Goal: Task Accomplishment & Management: Manage account settings

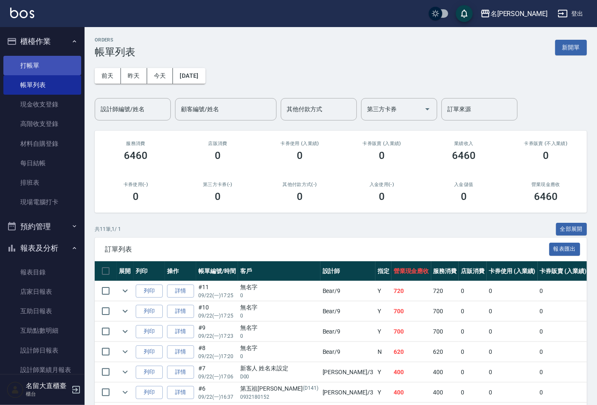
scroll to position [2, 0]
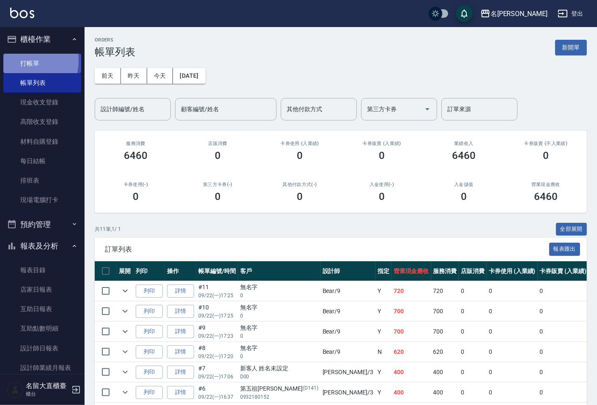
click at [21, 60] on link "打帳單" at bounding box center [42, 63] width 78 height 19
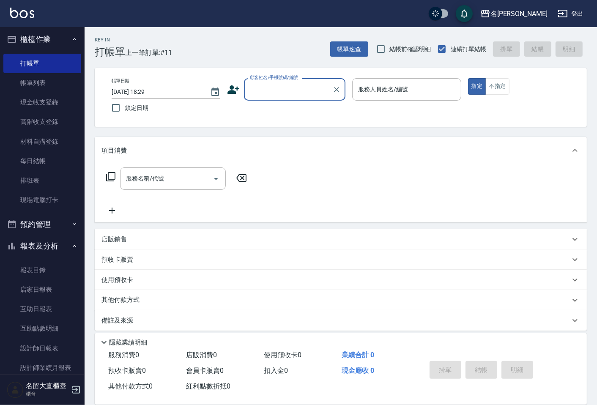
click at [276, 94] on input "顧客姓名/手機號碼/編號" at bounding box center [288, 89] width 81 height 15
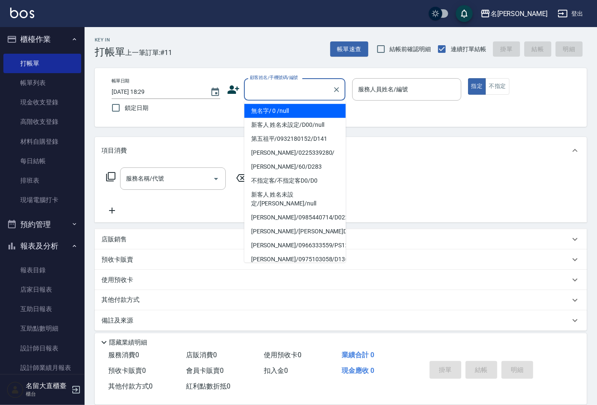
click at [290, 104] on li "無名字/ 0 /null" at bounding box center [294, 111] width 101 height 14
type input "無名字/ 0 /null"
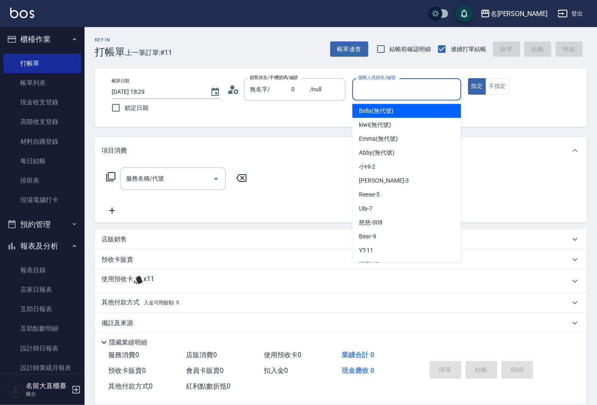
click at [393, 92] on input "服務人員姓名/編號" at bounding box center [406, 89] width 101 height 15
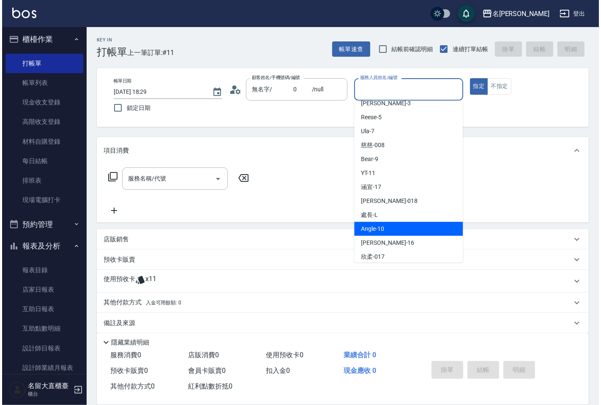
scroll to position [94, 0]
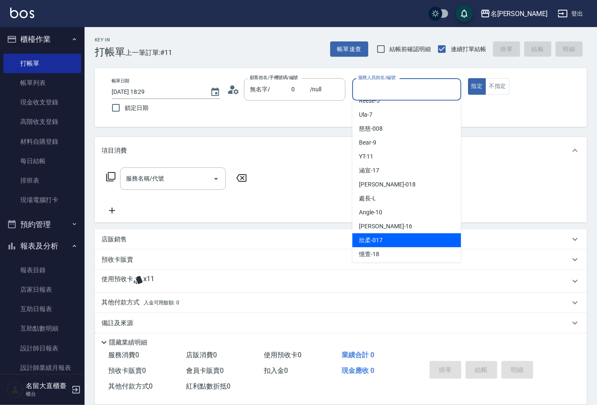
click at [386, 240] on div "欣柔 -017" at bounding box center [406, 240] width 109 height 14
type input "欣柔-017"
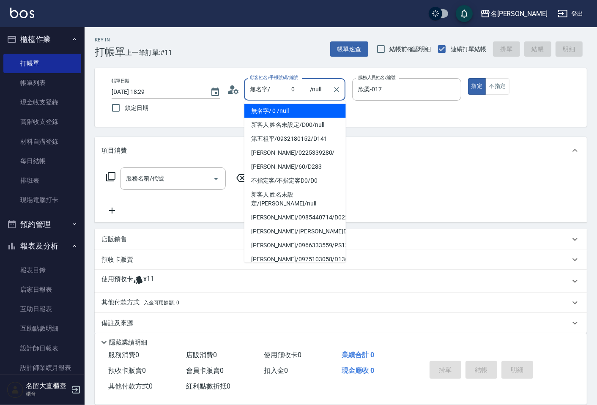
click at [260, 93] on input "無名字/ 0 /null" at bounding box center [288, 89] width 81 height 15
click at [231, 89] on icon at bounding box center [233, 89] width 13 height 13
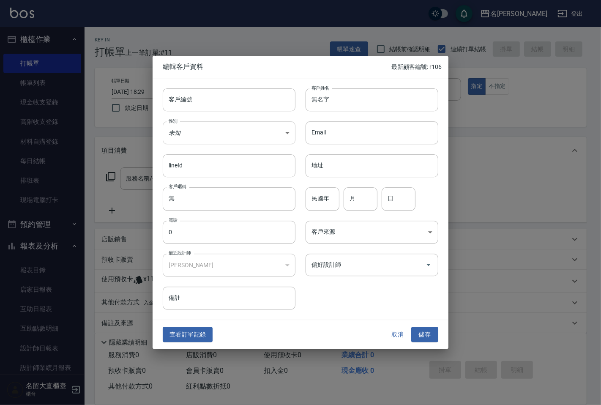
click at [195, 123] on body "名留大直 登出 櫃檯作業 打帳單 帳單列表 現金收支登錄 高階收支登錄 材料自購登錄 每日結帳 排班表 現場電腦打卡 預約管理 預約管理 單日預約紀錄 單週預…" at bounding box center [300, 206] width 601 height 413
click at [197, 180] on li "女" at bounding box center [229, 183] width 133 height 14
type input "FEMALE"
click at [345, 102] on input "無名字" at bounding box center [372, 99] width 133 height 23
click at [323, 99] on input "無名姚" at bounding box center [372, 99] width 133 height 23
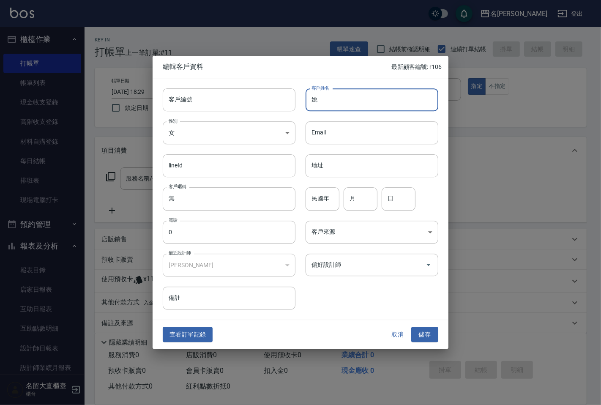
click at [323, 99] on input "姚" at bounding box center [372, 99] width 133 height 23
click at [323, 100] on input "姚" at bounding box center [372, 99] width 133 height 23
type input "姚曉妹"
click at [243, 242] on input "0" at bounding box center [229, 232] width 133 height 23
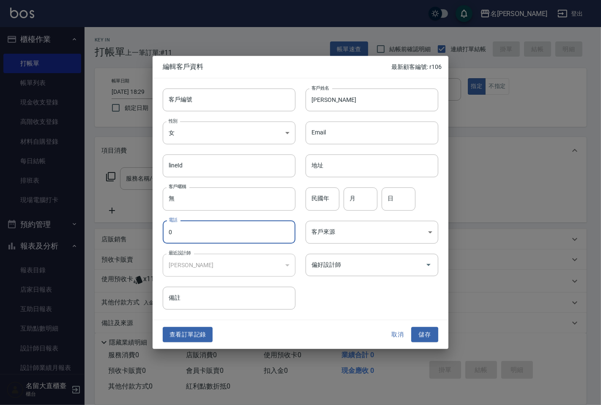
type input "0"
click at [210, 232] on input "0 0225339280" at bounding box center [229, 232] width 133 height 23
type input "0225339280"
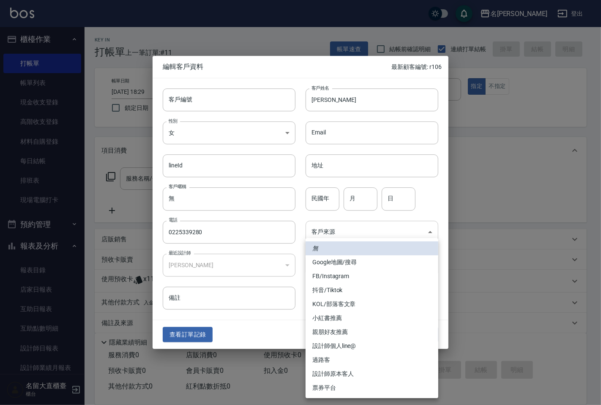
click at [353, 235] on body "名留大直 登出 櫃檯作業 打帳單 帳單列表 現金收支登錄 高階收支登錄 材料自購登錄 每日結帳 排班表 現場電腦打卡 預約管理 預約管理 單日預約紀錄 單週預…" at bounding box center [300, 206] width 601 height 413
click at [317, 234] on div at bounding box center [300, 202] width 601 height 405
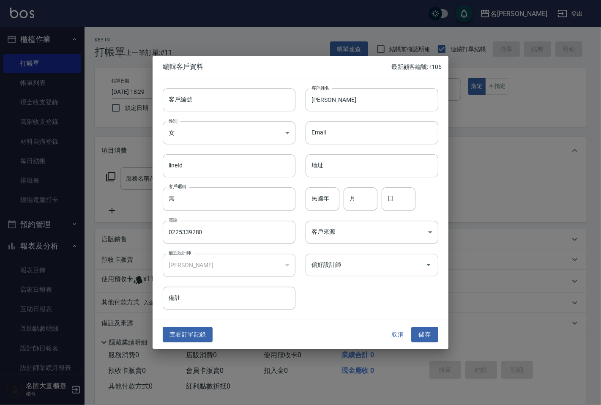
click at [323, 259] on input "偏好設計師" at bounding box center [365, 264] width 112 height 15
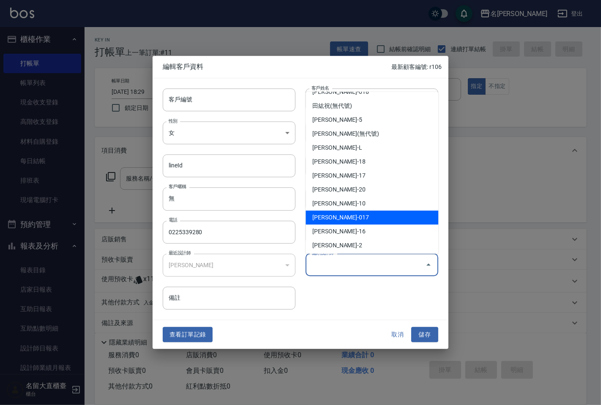
click at [339, 215] on li "林欣柔-017" at bounding box center [372, 217] width 133 height 14
type input "林欣柔"
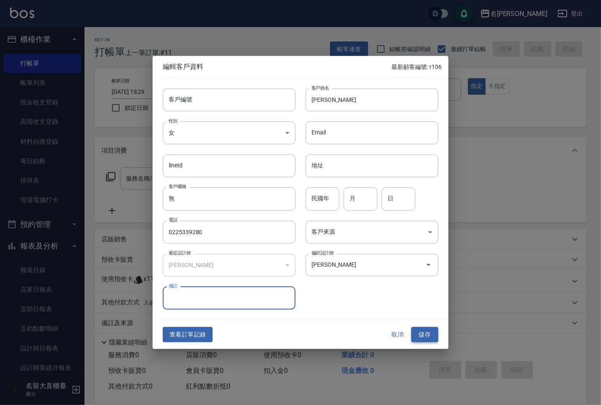
click at [415, 333] on button "儲存" at bounding box center [424, 335] width 27 height 16
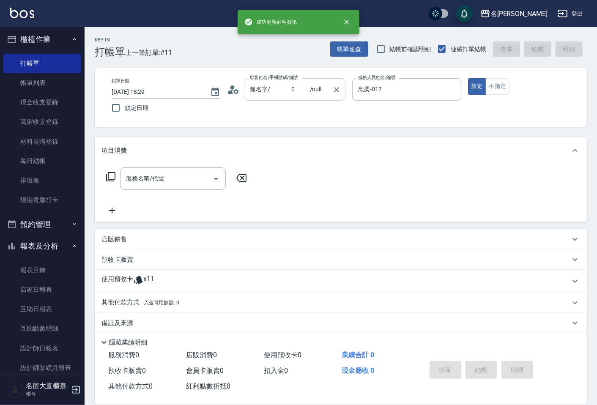
click at [322, 91] on input "無名字/ 0 /null" at bounding box center [288, 89] width 81 height 15
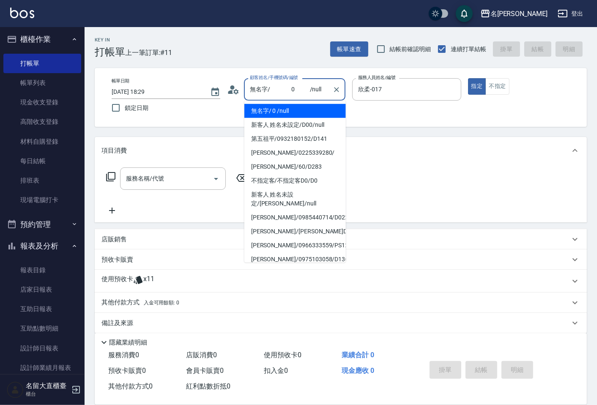
click at [344, 95] on div "無名字/ 0 /null 顧客姓名/手機號碼/編號" at bounding box center [294, 89] width 101 height 22
click at [339, 90] on icon "Clear" at bounding box center [336, 89] width 8 height 8
click at [301, 91] on input "顧客姓名/手機號碼/編號" at bounding box center [288, 89] width 81 height 15
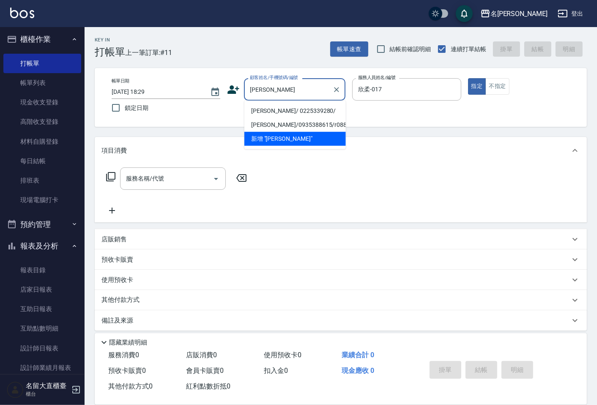
click at [267, 111] on li "姚曉妹/ 0225339280/" at bounding box center [294, 111] width 101 height 14
type input "姚曉妹/ 0225339280/"
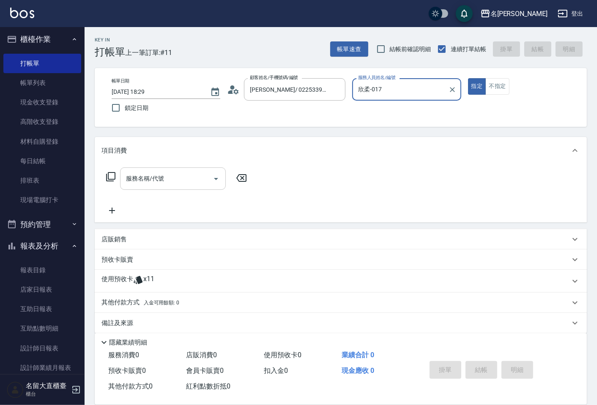
click at [165, 179] on input "服務名稱/代號" at bounding box center [166, 178] width 85 height 15
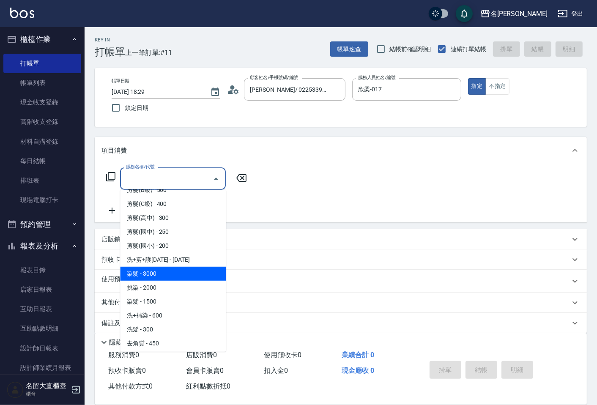
click at [144, 278] on span "染髮 - 3000" at bounding box center [173, 274] width 106 height 14
type input "染髮(400)"
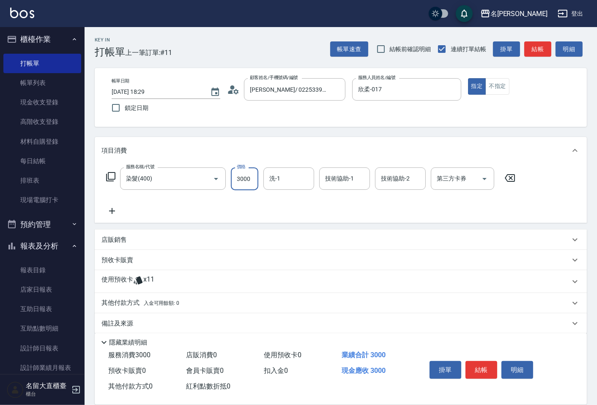
click at [235, 180] on input "3000" at bounding box center [244, 178] width 27 height 23
type input "1680"
click at [474, 366] on button "結帳" at bounding box center [481, 370] width 32 height 18
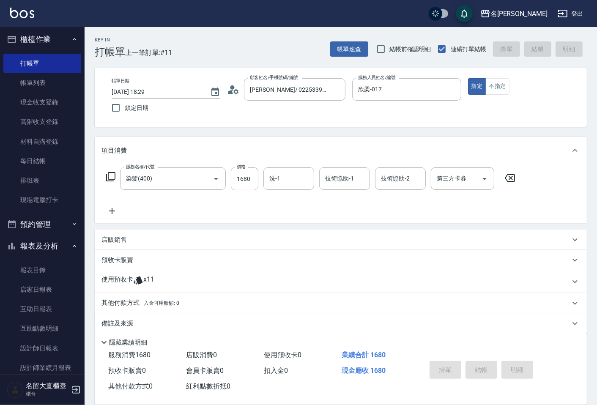
type input "2025/09/22 18:31"
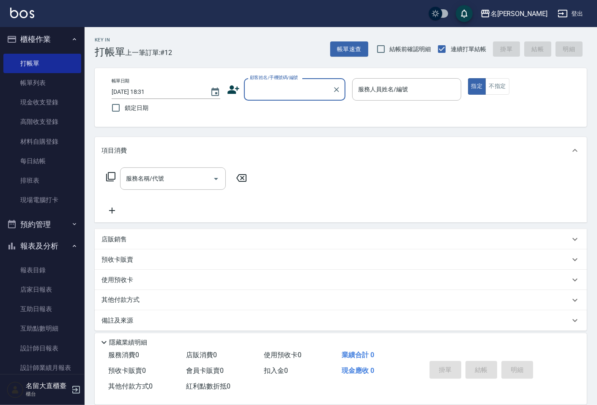
click at [292, 85] on input "顧客姓名/手機號碼/編號" at bounding box center [288, 89] width 81 height 15
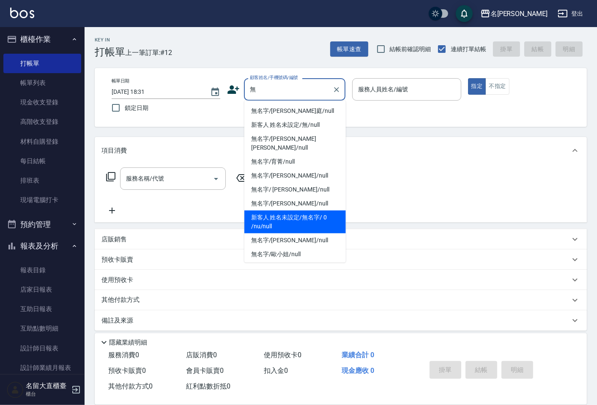
drag, startPoint x: 295, startPoint y: 112, endPoint x: 317, endPoint y: 219, distance: 109.2
click at [317, 219] on ul "無名字/戴筠庭/null 新客人 姓名未設定/無/null 無名字/DAVID LI/null 無名字/育菁/null 無名字/黃鼎鈞/null 無名字/ 白…" at bounding box center [294, 182] width 101 height 162
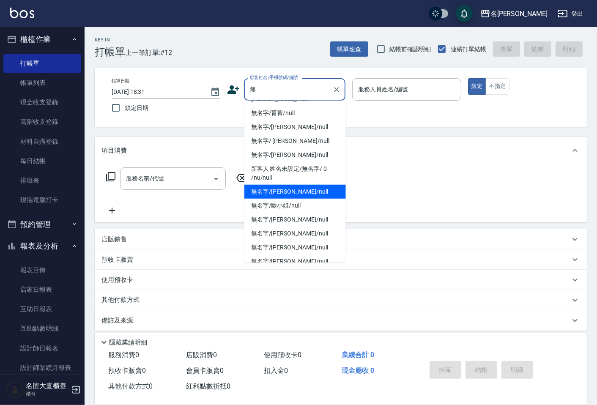
scroll to position [0, 0]
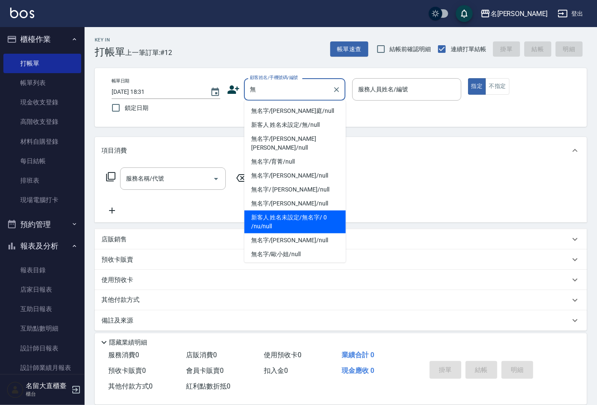
click at [315, 212] on li "新客人 姓名未設定/無名字/ 0 /nu/null" at bounding box center [294, 221] width 101 height 23
type input "新客人 姓名未設定/無名字/ 0 /nu/null"
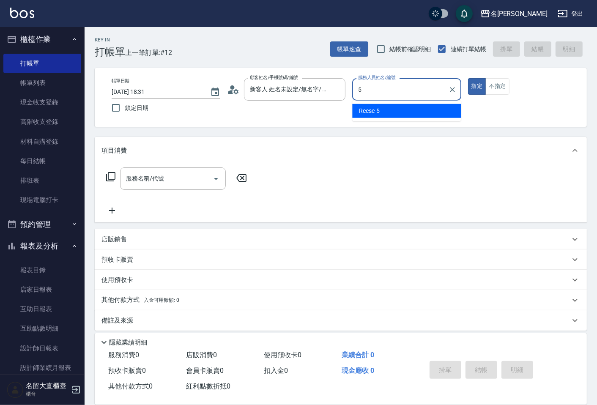
type input "Reese-5"
type button "true"
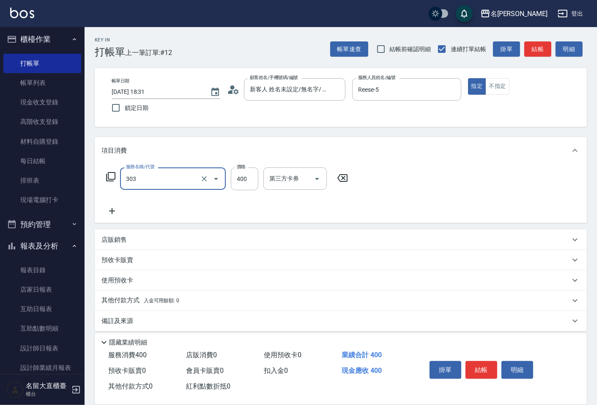
type input "剪髮(C級)(303)"
type input "300"
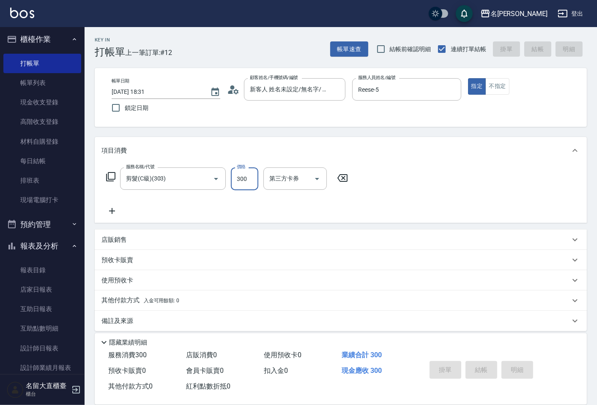
type input "2025/09/22 18:40"
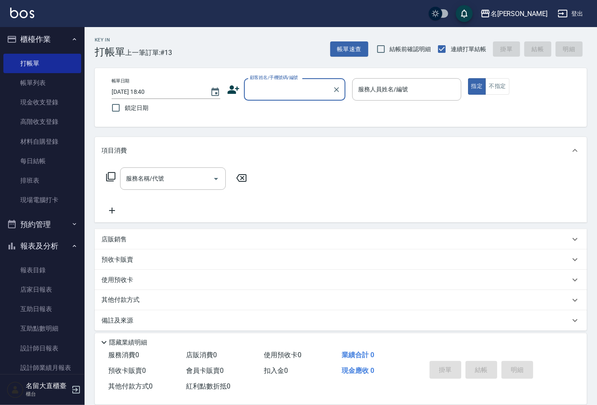
click at [380, 104] on p at bounding box center [406, 105] width 109 height 9
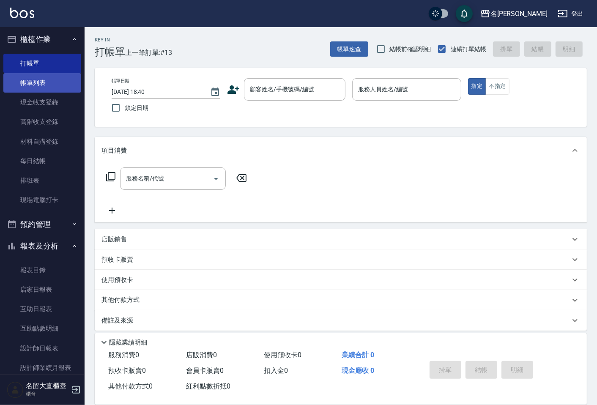
click at [47, 74] on link "帳單列表" at bounding box center [42, 82] width 78 height 19
click at [58, 82] on link "帳單列表" at bounding box center [42, 82] width 78 height 19
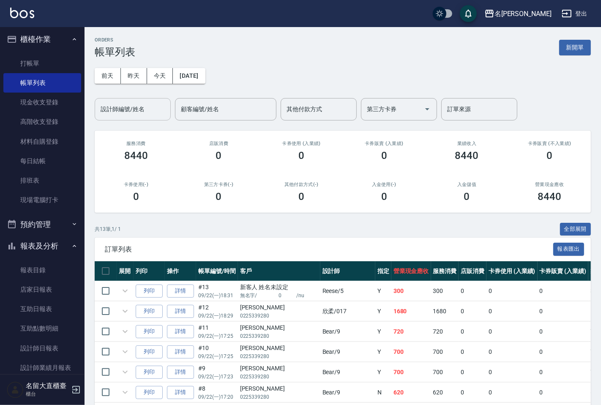
click at [141, 115] on input "設計師編號/姓名" at bounding box center [132, 109] width 68 height 15
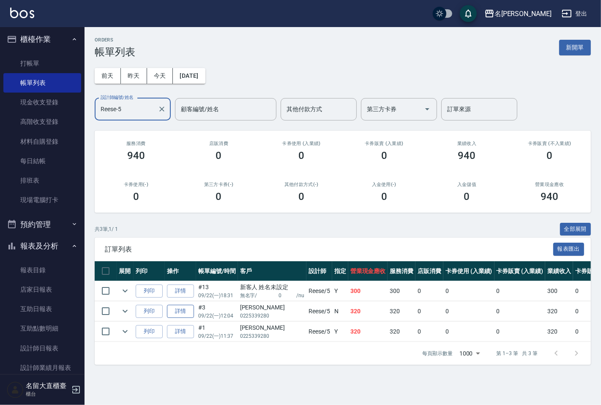
type input "Reese-5"
click at [185, 312] on link "詳情" at bounding box center [180, 311] width 27 height 13
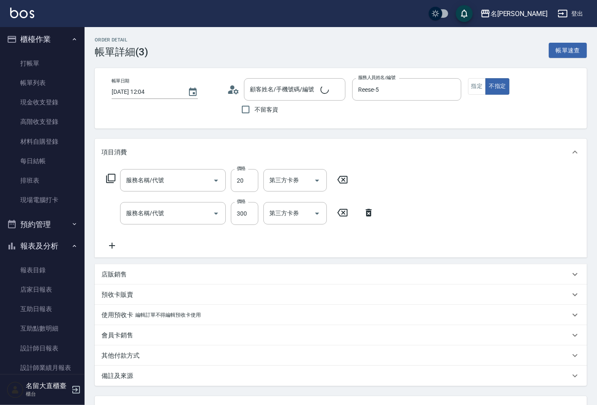
type input "2025/09/22 12:04"
type input "Reese-5"
type input "潤絲(802)"
type input "洗髮(500)"
click at [104, 248] on icon at bounding box center [111, 246] width 21 height 10
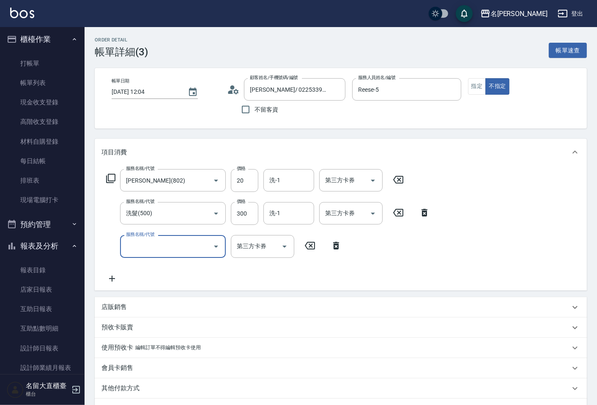
type input "姚曉妹/ 0225339280/"
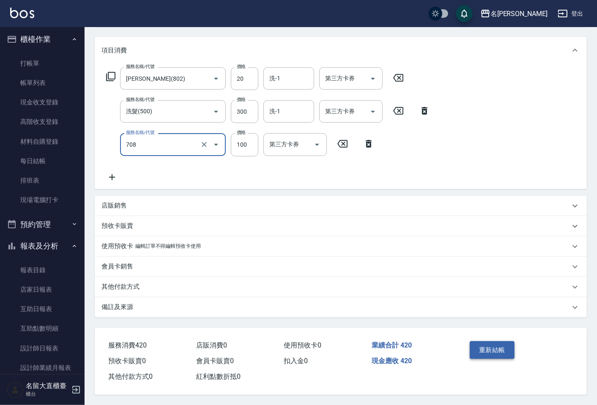
scroll to position [104, 0]
type input "吹捲.造型.包頭(708)"
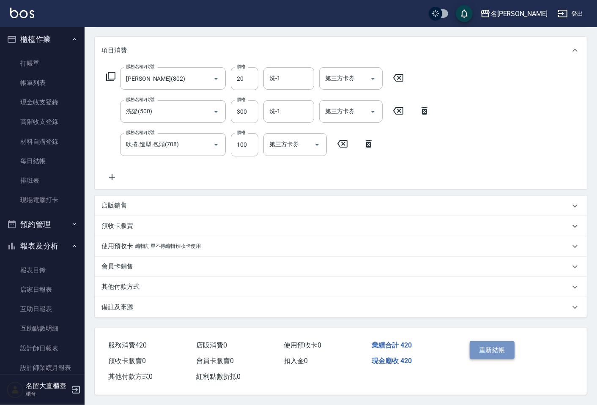
click at [490, 342] on button "重新結帳" at bounding box center [492, 350] width 45 height 18
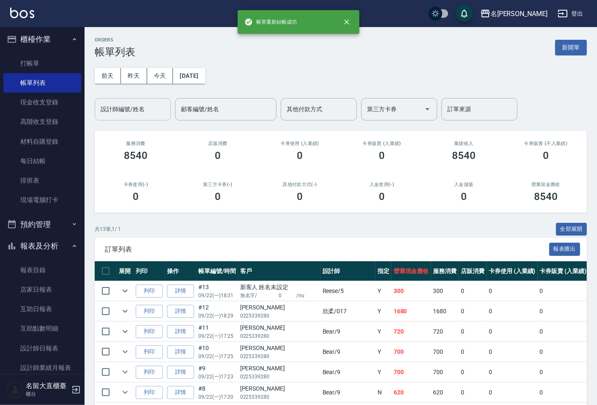
drag, startPoint x: 130, startPoint y: 114, endPoint x: 134, endPoint y: 108, distance: 7.4
click at [130, 113] on input "設計師編號/姓名" at bounding box center [132, 109] width 68 height 15
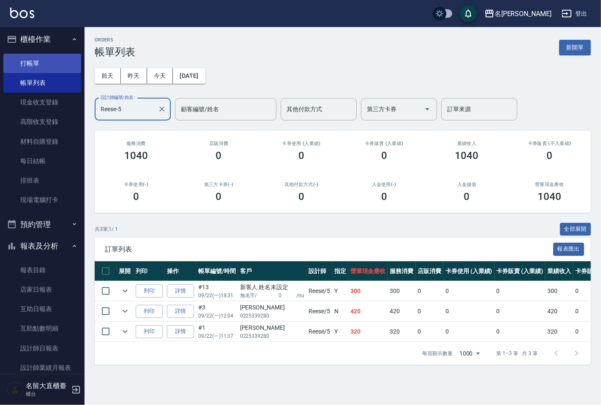
type input "Reese-5"
click at [60, 64] on link "打帳單" at bounding box center [42, 63] width 78 height 19
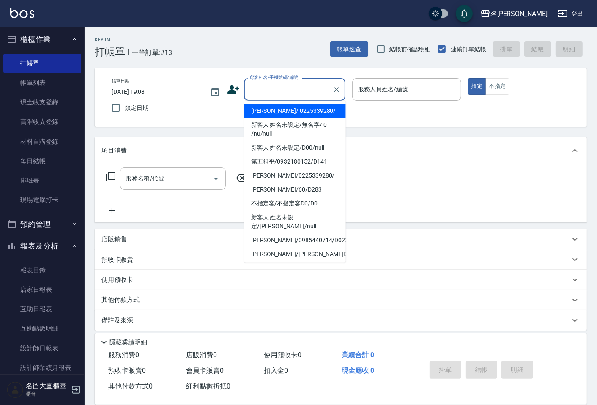
click at [268, 90] on input "顧客姓名/手機號碼/編號" at bounding box center [288, 89] width 81 height 15
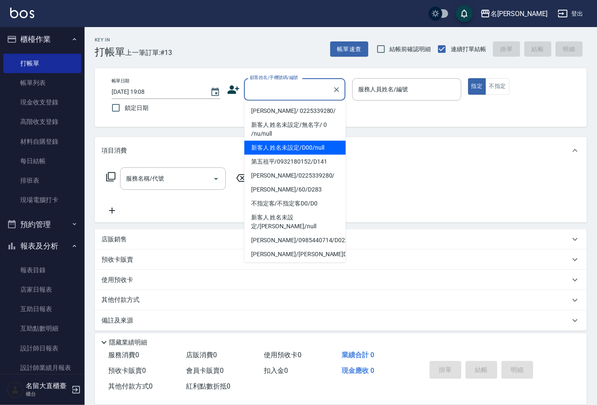
click at [273, 153] on li "新客人 姓名未設定/D00/null" at bounding box center [294, 148] width 101 height 14
type input "新客人 姓名未設定/D00/null"
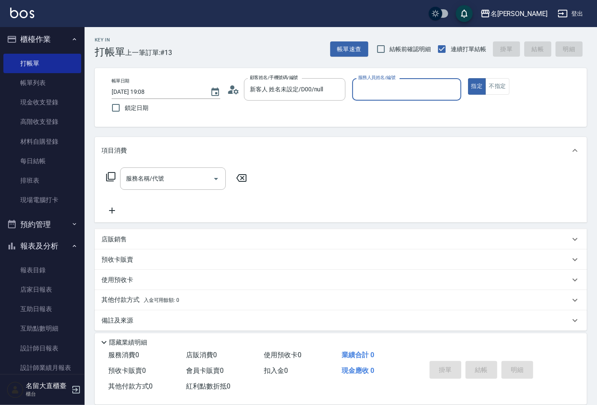
click at [349, 87] on div "帳單日期 2025/09/22 19:08 鎖定日期 顧客姓名/手機號碼/編號 新客人 姓名未設定/D00/null 顧客姓名/手機號碼/編號 服務人員姓名/…" at bounding box center [341, 97] width 472 height 38
click at [368, 87] on input "服務人員姓名/編號" at bounding box center [406, 89] width 101 height 15
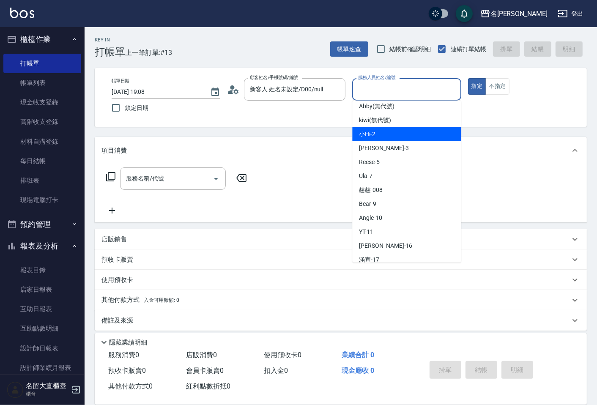
scroll to position [94, 0]
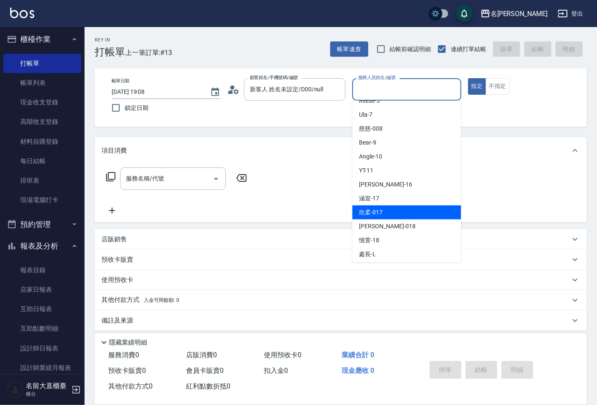
click at [404, 213] on div "欣柔 -017" at bounding box center [406, 212] width 109 height 14
type input "欣柔-017"
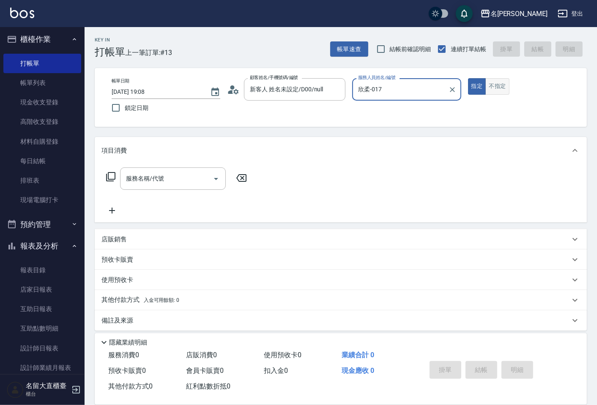
click at [491, 85] on button "不指定" at bounding box center [497, 86] width 24 height 16
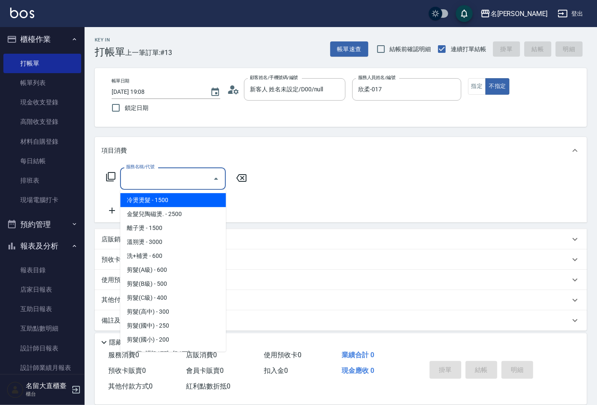
click at [193, 180] on input "服務名稱/代號" at bounding box center [166, 178] width 85 height 15
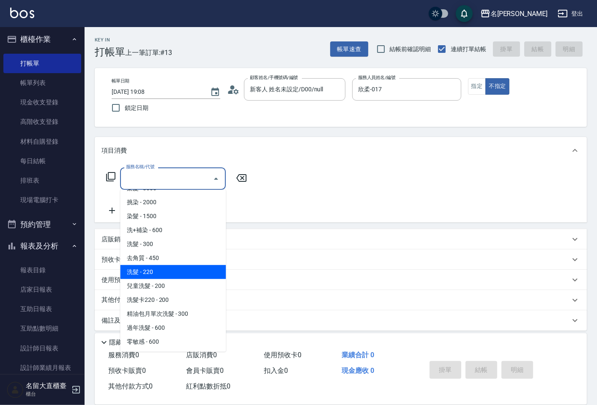
scroll to position [235, 0]
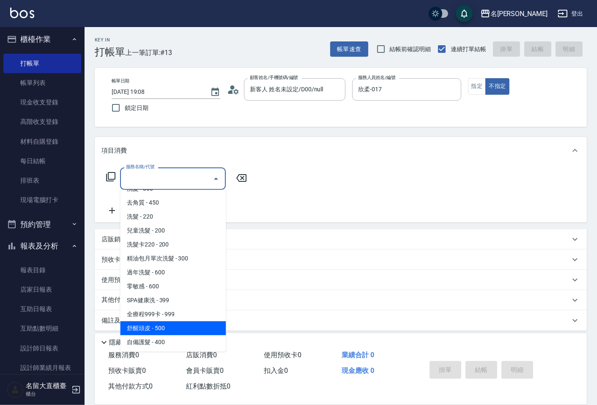
click at [161, 325] on span "舒醒頭皮 - 500" at bounding box center [173, 328] width 106 height 14
type input "舒醒頭皮(517)"
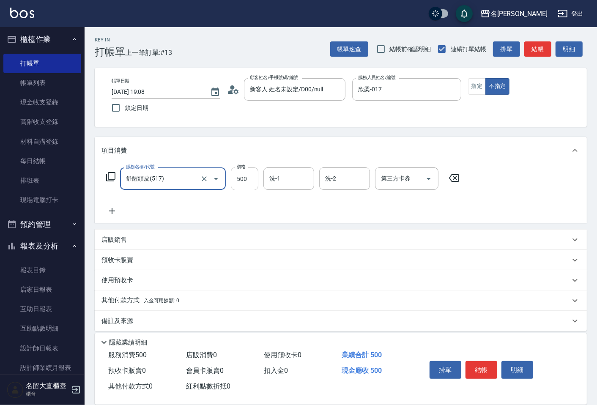
click at [243, 187] on input "500" at bounding box center [244, 178] width 27 height 23
type input "600"
click at [115, 214] on icon at bounding box center [111, 211] width 21 height 10
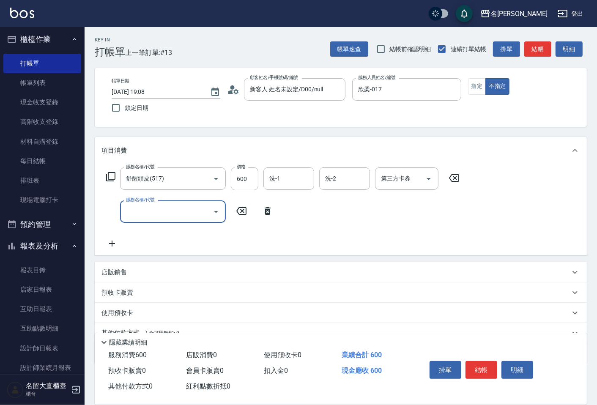
click at [136, 205] on input "服務名稱/代號" at bounding box center [166, 211] width 85 height 15
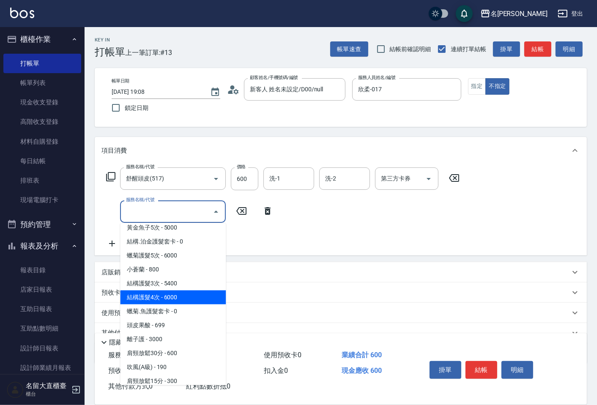
scroll to position [704, 0]
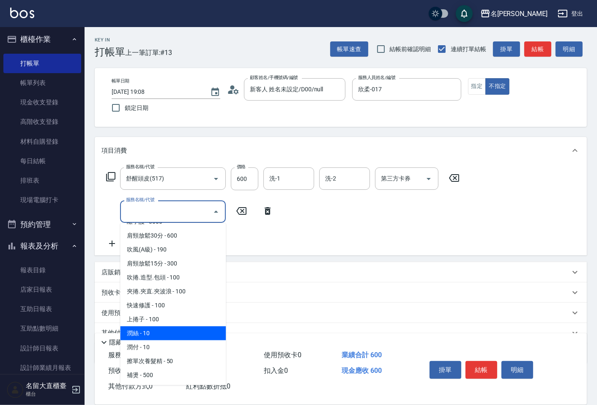
click at [161, 326] on span "潤絲 - 10" at bounding box center [173, 333] width 106 height 14
type input "潤絲(802)"
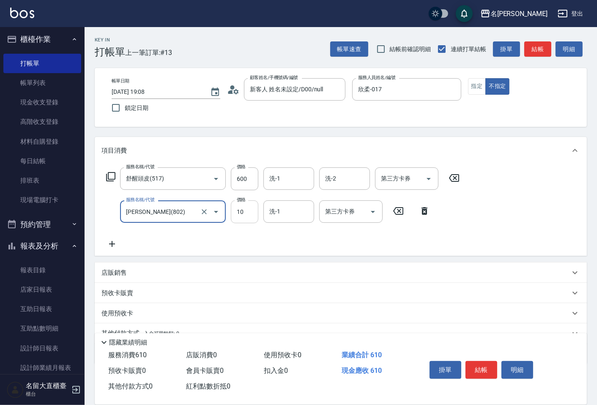
click at [238, 217] on input "10" at bounding box center [244, 211] width 27 height 23
type input "20"
click at [484, 371] on button "結帳" at bounding box center [481, 370] width 32 height 18
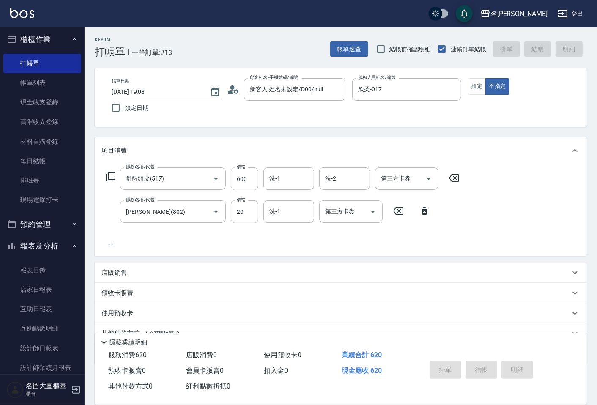
type input "2025/09/22 19:16"
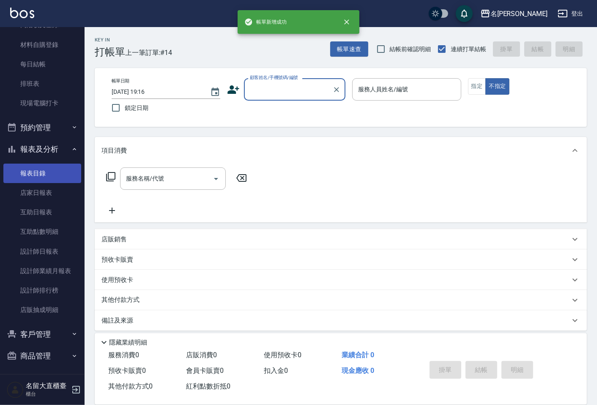
scroll to position [101, 0]
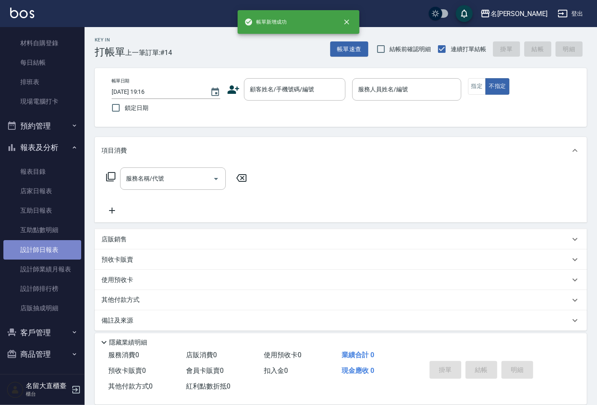
click at [48, 254] on link "設計師日報表" at bounding box center [42, 249] width 78 height 19
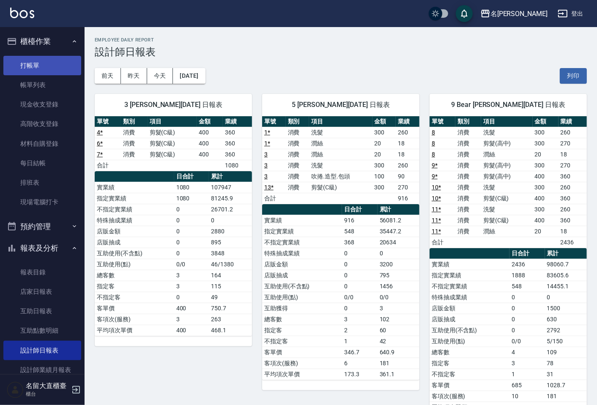
click at [23, 60] on link "打帳單" at bounding box center [42, 65] width 78 height 19
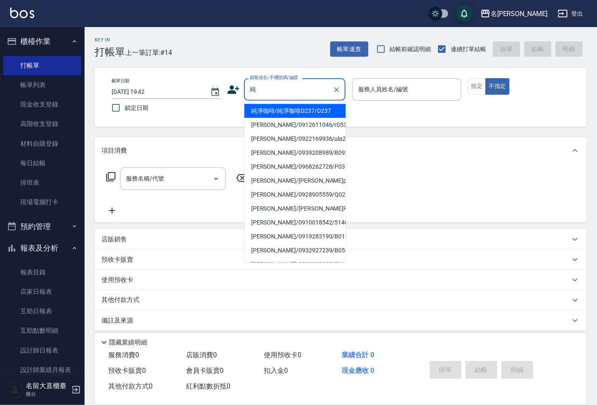
type input "純淨咖啡/純淨咖啡D237/D237"
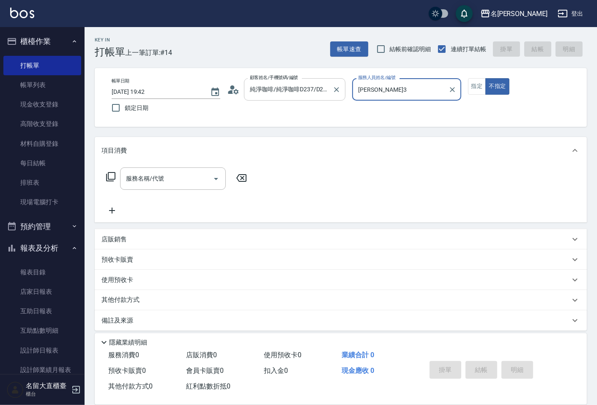
type input "郭忠翰-3"
click at [485, 78] on button "不指定" at bounding box center [497, 86] width 24 height 16
type button "false"
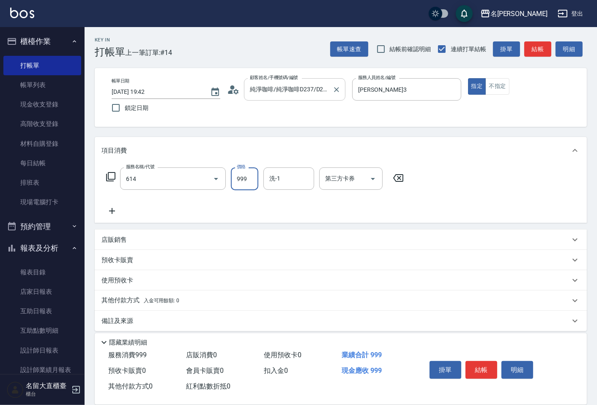
type input "去脂泥膠(614)"
type input "1000"
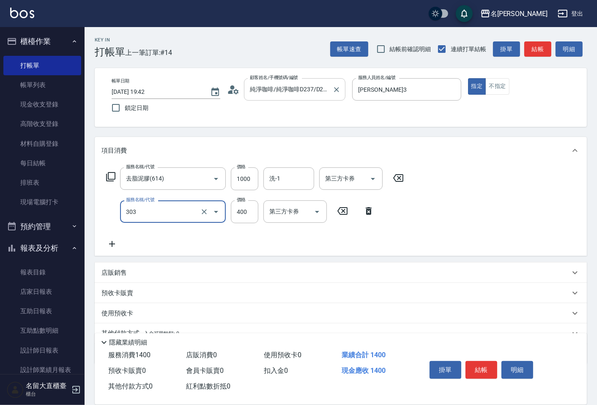
type input "剪髮(C級)(303)"
type input "299"
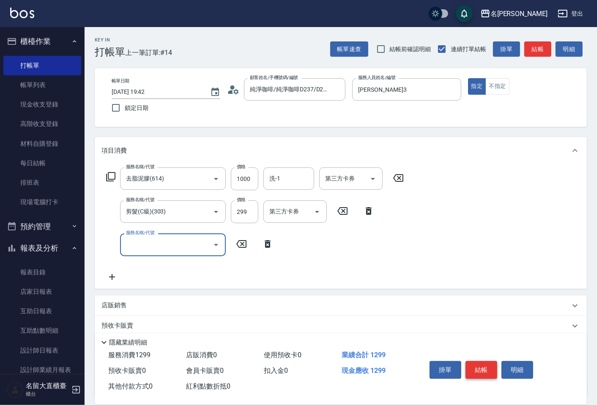
click at [484, 365] on button "結帳" at bounding box center [481, 370] width 32 height 18
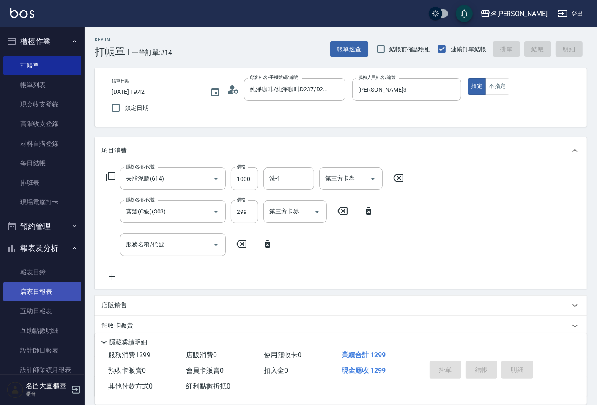
type input "2025/09/22 19:43"
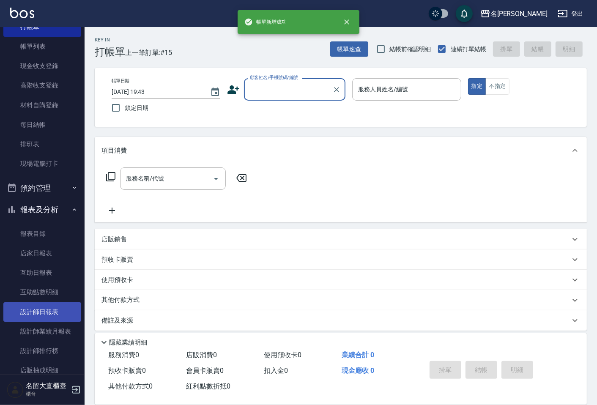
scroll to position [47, 0]
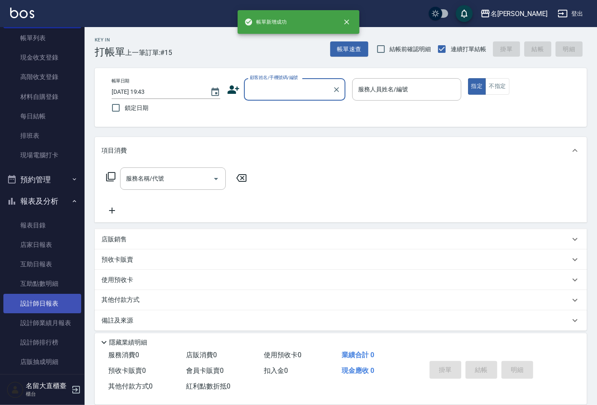
click at [49, 300] on link "設計師日報表" at bounding box center [42, 303] width 78 height 19
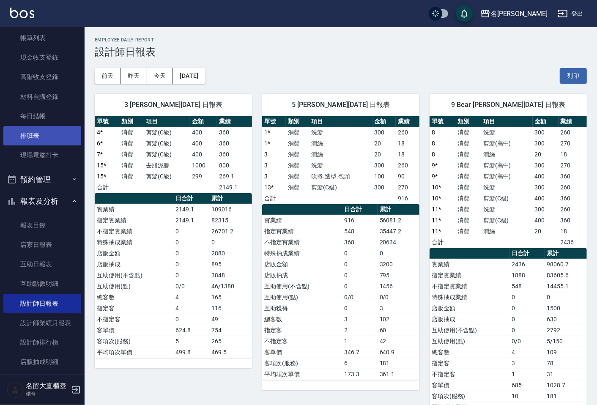
click at [44, 129] on link "排班表" at bounding box center [42, 135] width 78 height 19
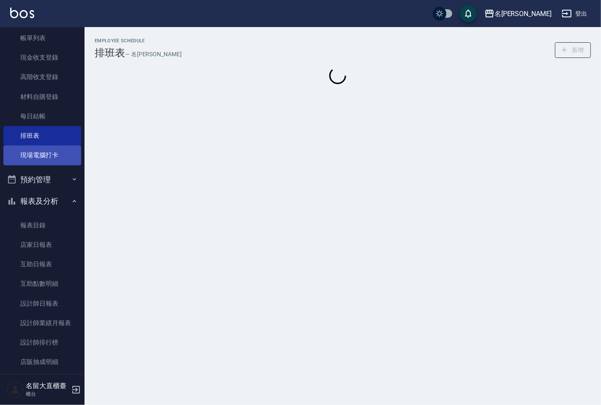
click at [52, 151] on link "現場電腦打卡" at bounding box center [42, 154] width 78 height 19
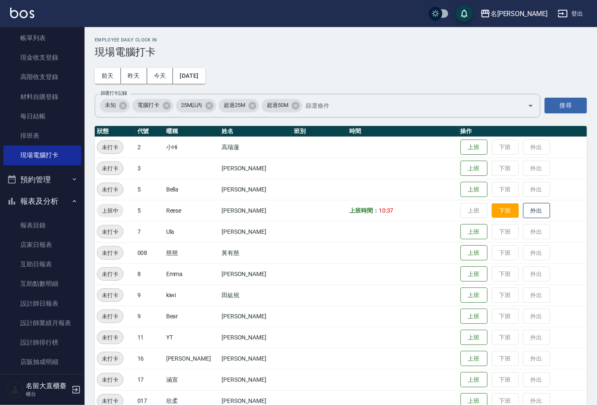
click at [502, 216] on button "下班" at bounding box center [505, 210] width 27 height 15
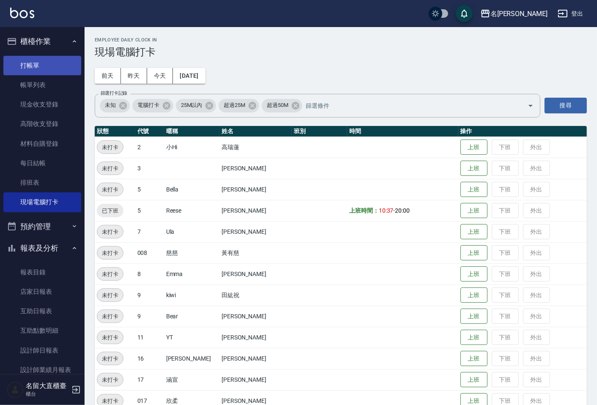
drag, startPoint x: 44, startPoint y: 54, endPoint x: 46, endPoint y: 69, distance: 15.1
click at [44, 56] on ul "打帳單 帳單列表 現金收支登錄 高階收支登錄 材料自購登錄 每日結帳 排班表 現場電腦打卡" at bounding box center [42, 133] width 78 height 163
click at [46, 69] on link "打帳單" at bounding box center [42, 65] width 78 height 19
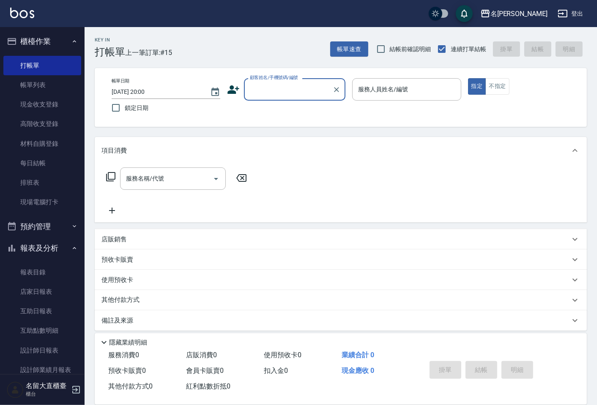
click at [301, 89] on input "顧客姓名/手機號碼/編號" at bounding box center [288, 89] width 81 height 15
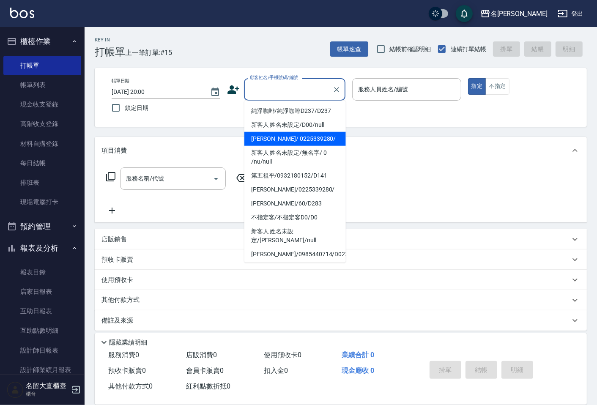
click at [290, 138] on li "姚曉妹/ 0225339280/" at bounding box center [294, 139] width 101 height 14
type input "姚曉妹/ 0225339280/"
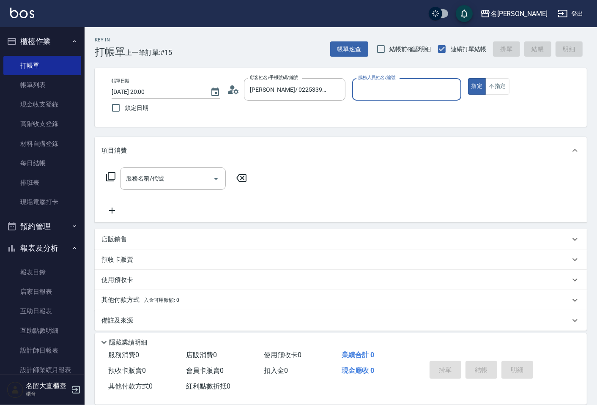
type input "欣柔-017"
click at [359, 93] on input "欣柔-017" at bounding box center [400, 89] width 88 height 15
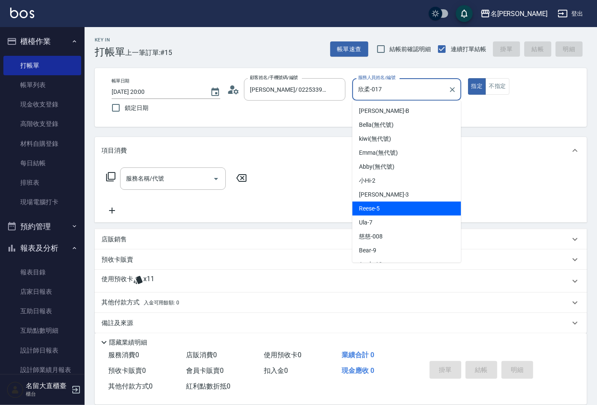
scroll to position [92, 0]
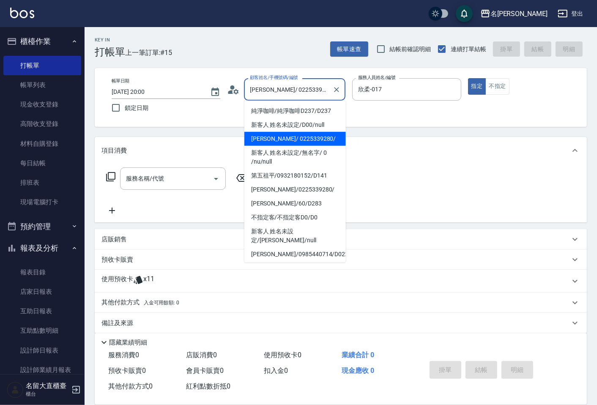
click at [305, 89] on input "姚曉妹/ 0225339280/" at bounding box center [288, 89] width 81 height 15
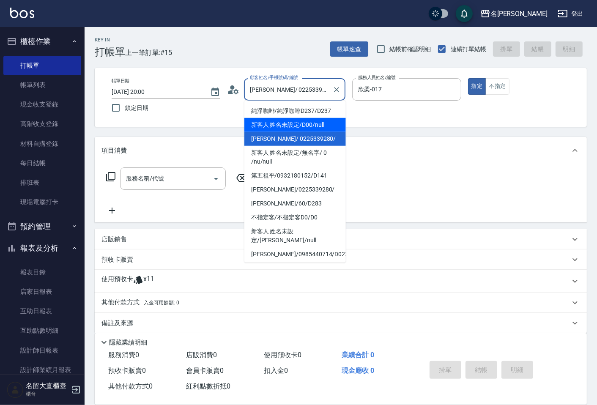
click at [300, 128] on li "新客人 姓名未設定/D00/null" at bounding box center [294, 125] width 101 height 14
type input "新客人 姓名未設定/D00/null"
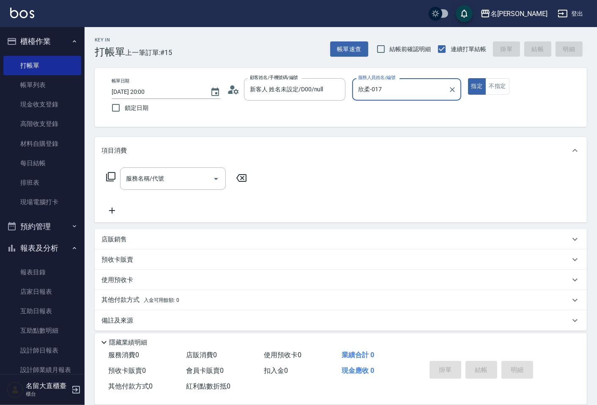
click at [409, 85] on input "欣柔-017" at bounding box center [400, 89] width 88 height 15
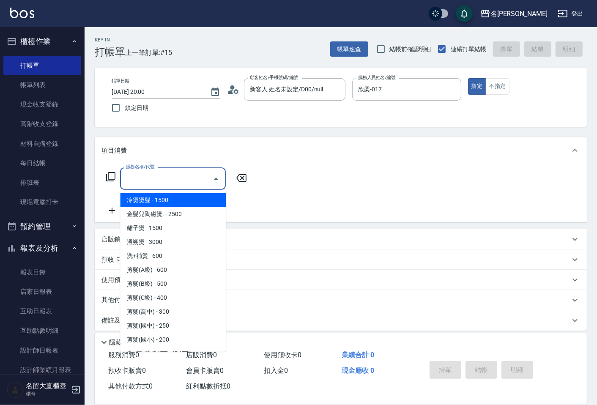
click at [166, 178] on input "服務名稱/代號" at bounding box center [166, 178] width 85 height 15
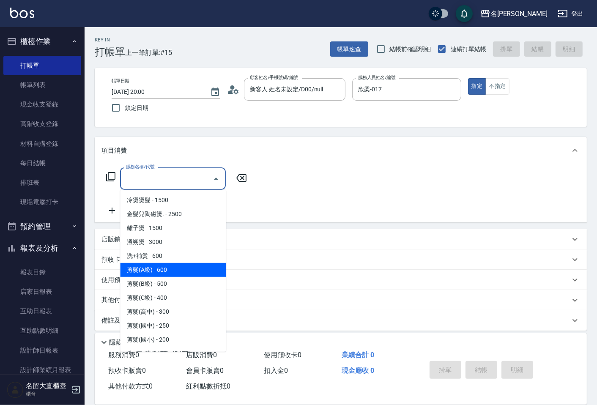
click at [151, 270] on span "剪髮(A級) - 600" at bounding box center [173, 270] width 106 height 14
type input "剪髮(A級)(301)"
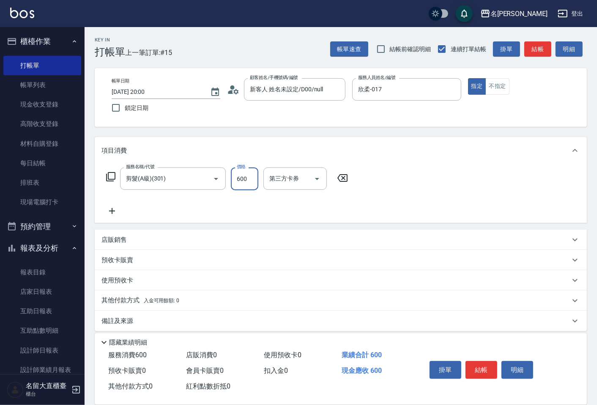
click at [243, 175] on input "600" at bounding box center [244, 178] width 27 height 23
type input "200"
click at [118, 212] on icon at bounding box center [111, 211] width 21 height 10
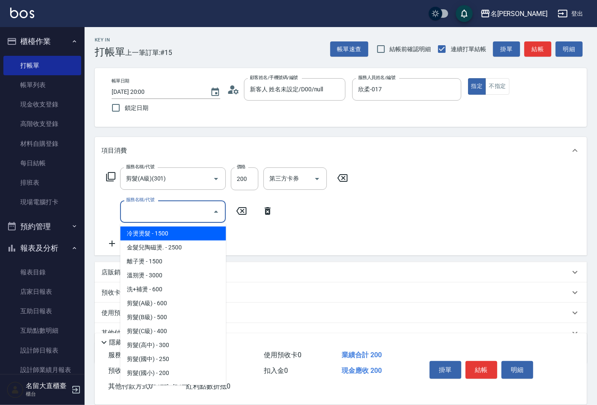
click at [140, 217] on input "服務名稱/代號" at bounding box center [166, 211] width 85 height 15
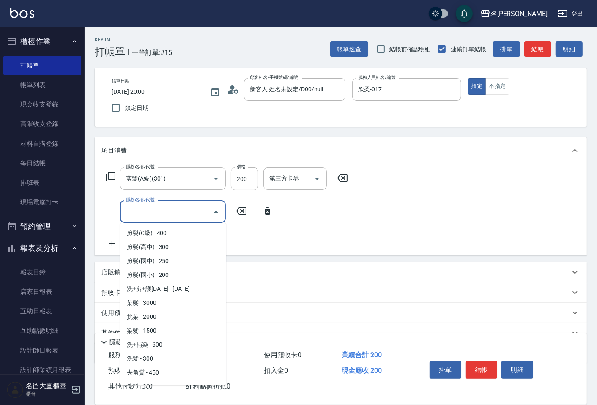
scroll to position [94, 0]
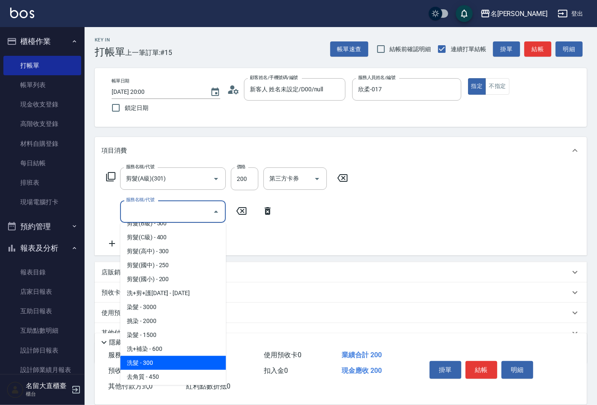
click at [155, 358] on span "洗髮 - 300" at bounding box center [173, 363] width 106 height 14
type input "洗髮(500)"
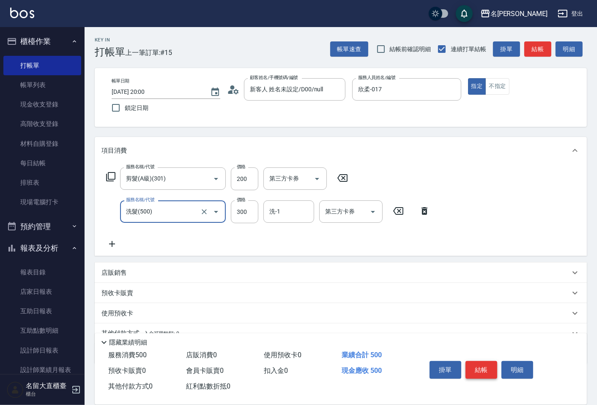
click at [467, 361] on button "結帳" at bounding box center [481, 370] width 32 height 18
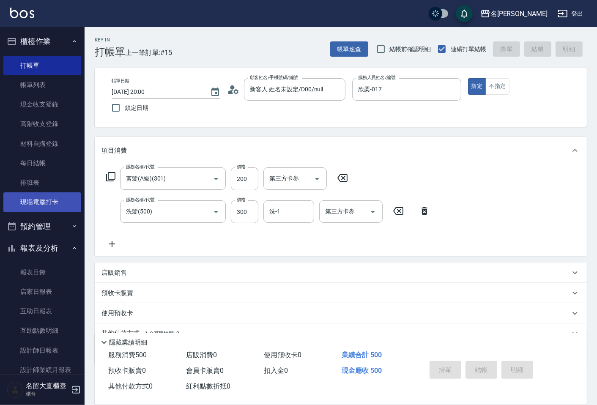
type input "2025/09/22 20:01"
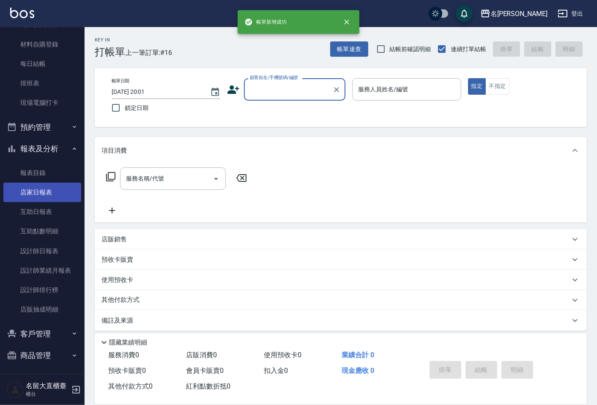
scroll to position [101, 0]
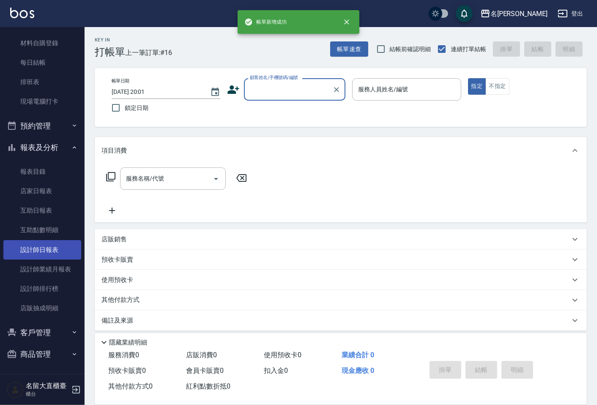
click at [48, 249] on link "設計師日報表" at bounding box center [42, 249] width 78 height 19
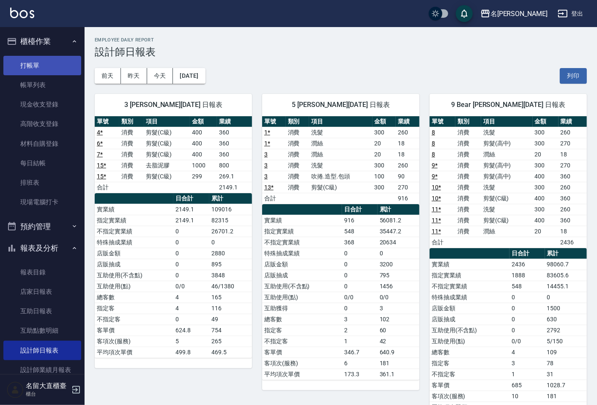
click at [23, 58] on link "打帳單" at bounding box center [42, 65] width 78 height 19
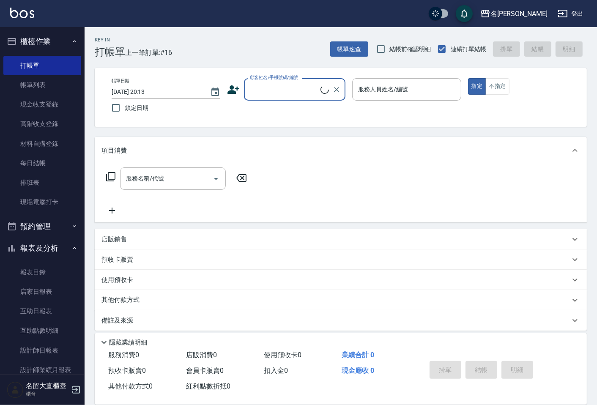
click at [276, 79] on label "顧客姓名/手機號碼/編號" at bounding box center [274, 77] width 48 height 6
click at [276, 82] on input "顧客姓名/手機號碼/編號" at bounding box center [284, 89] width 73 height 15
click at [273, 86] on input "顧客姓名/手機號碼/編號" at bounding box center [288, 89] width 81 height 15
type input "巫"
type input "新客人 姓名未設定/D00/null"
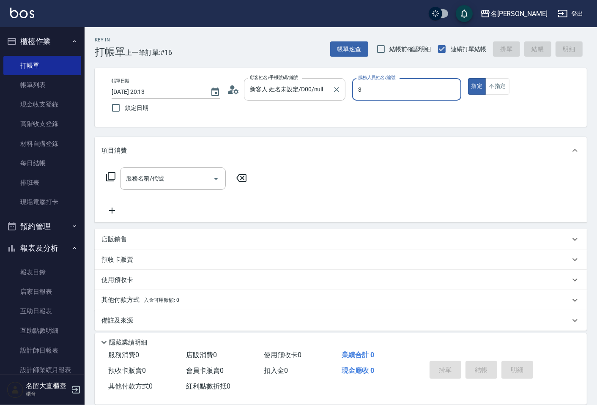
type input "郭忠翰-3"
type button "true"
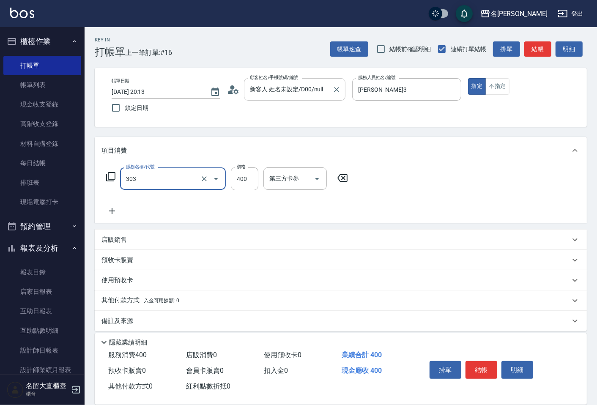
type input "剪髮(C級)(303)"
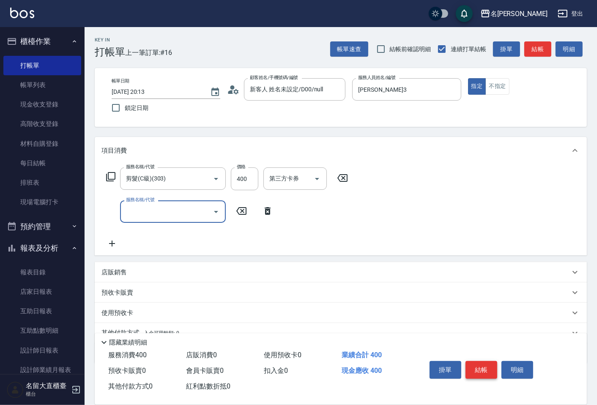
click at [482, 368] on button "結帳" at bounding box center [481, 370] width 32 height 18
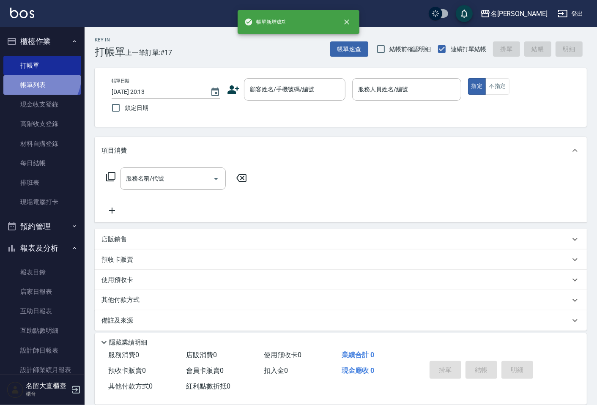
click at [31, 75] on link "帳單列表" at bounding box center [42, 84] width 78 height 19
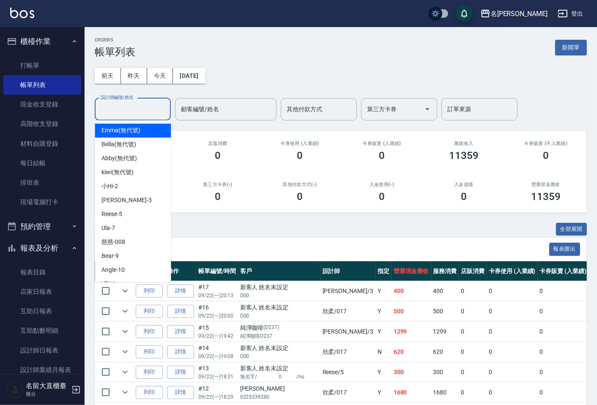
click at [145, 109] on input "設計師編號/姓名" at bounding box center [132, 109] width 68 height 15
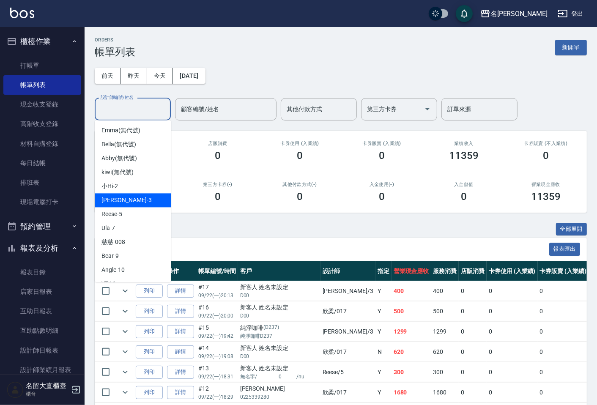
click at [123, 199] on span "郭忠翰 -3" at bounding box center [126, 200] width 50 height 9
type input "郭忠翰-3"
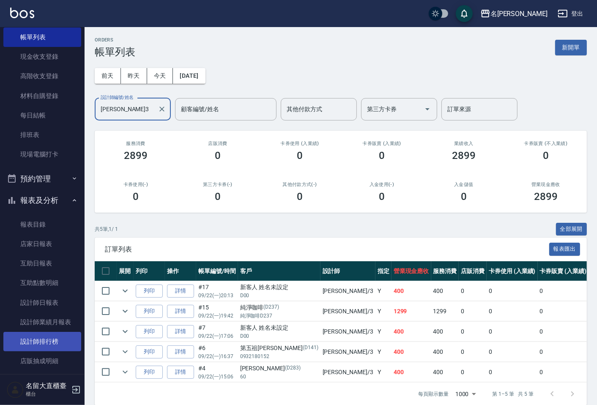
scroll to position [94, 0]
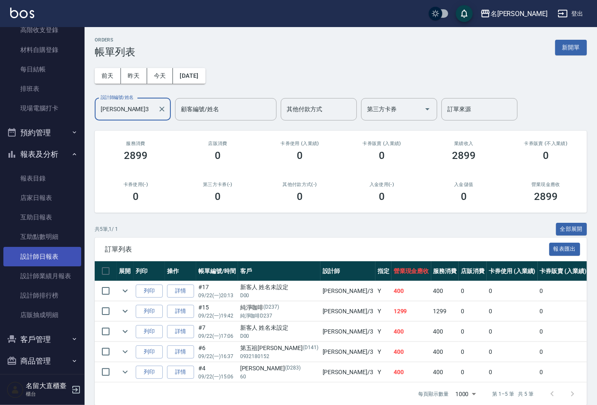
click at [39, 255] on link "設計師日報表" at bounding box center [42, 256] width 78 height 19
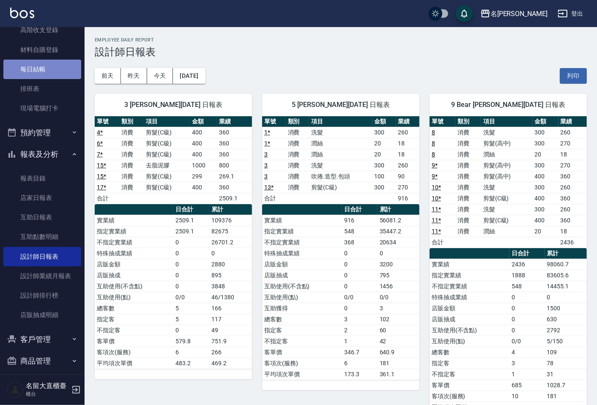
click at [64, 71] on link "每日結帳" at bounding box center [42, 69] width 78 height 19
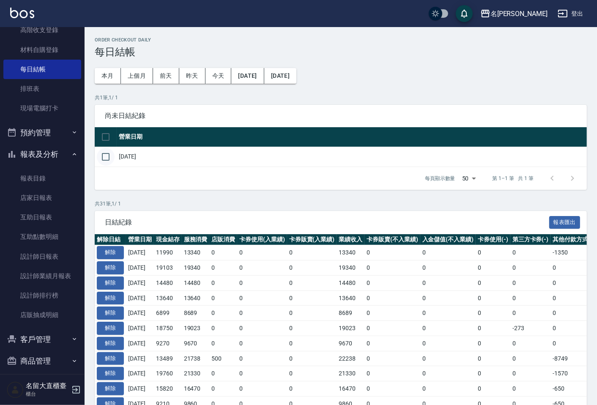
click at [108, 153] on input "checkbox" at bounding box center [106, 157] width 18 height 18
checkbox input "true"
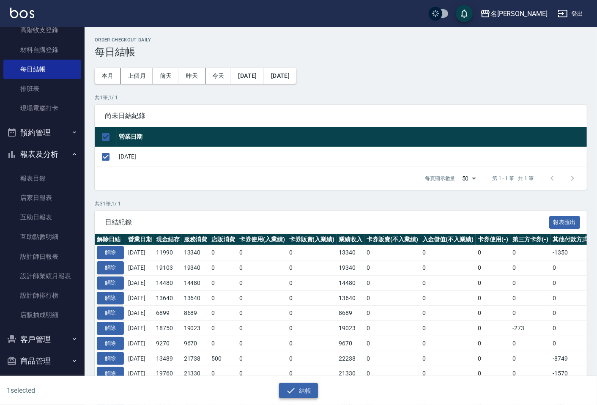
click at [304, 392] on button "結帳" at bounding box center [298, 391] width 39 height 16
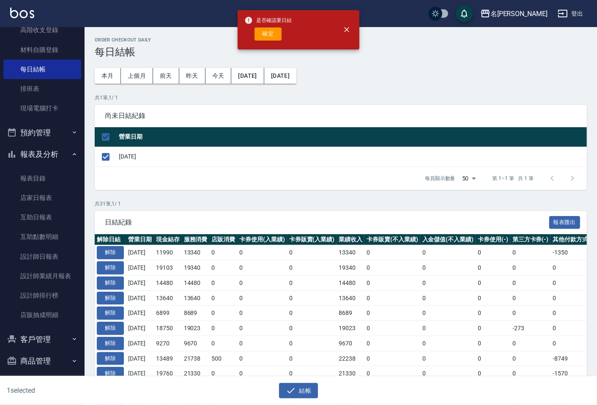
click at [278, 38] on button "確定" at bounding box center [267, 33] width 27 height 13
checkbox input "false"
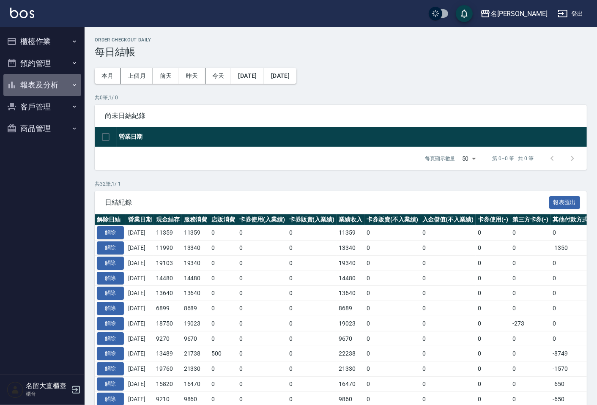
click at [51, 81] on button "報表及分析" at bounding box center [42, 85] width 78 height 22
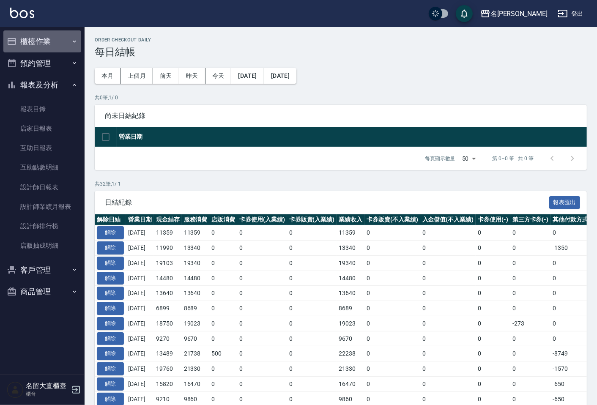
click at [62, 46] on button "櫃檯作業" at bounding box center [42, 41] width 78 height 22
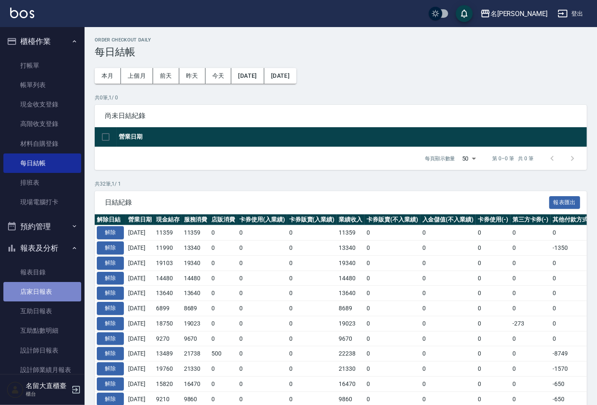
click at [49, 292] on link "店家日報表" at bounding box center [42, 291] width 78 height 19
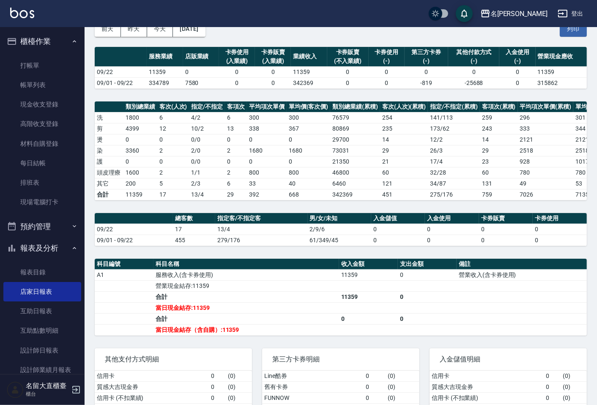
scroll to position [85, 0]
